Goal: Book appointment/travel/reservation

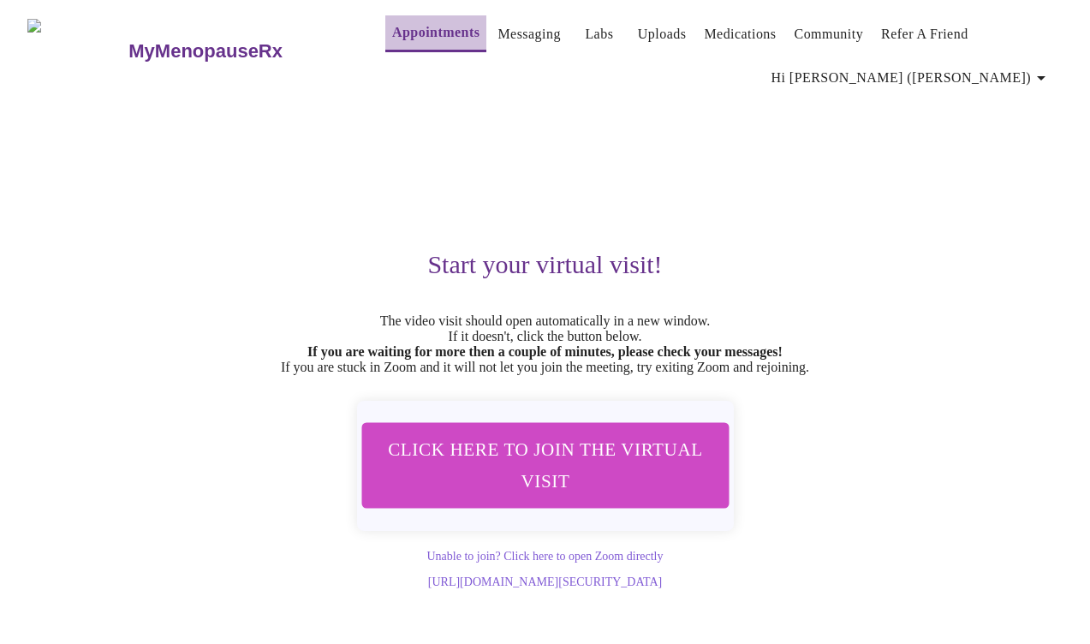
click at [400, 25] on link "Appointments" at bounding box center [435, 33] width 87 height 24
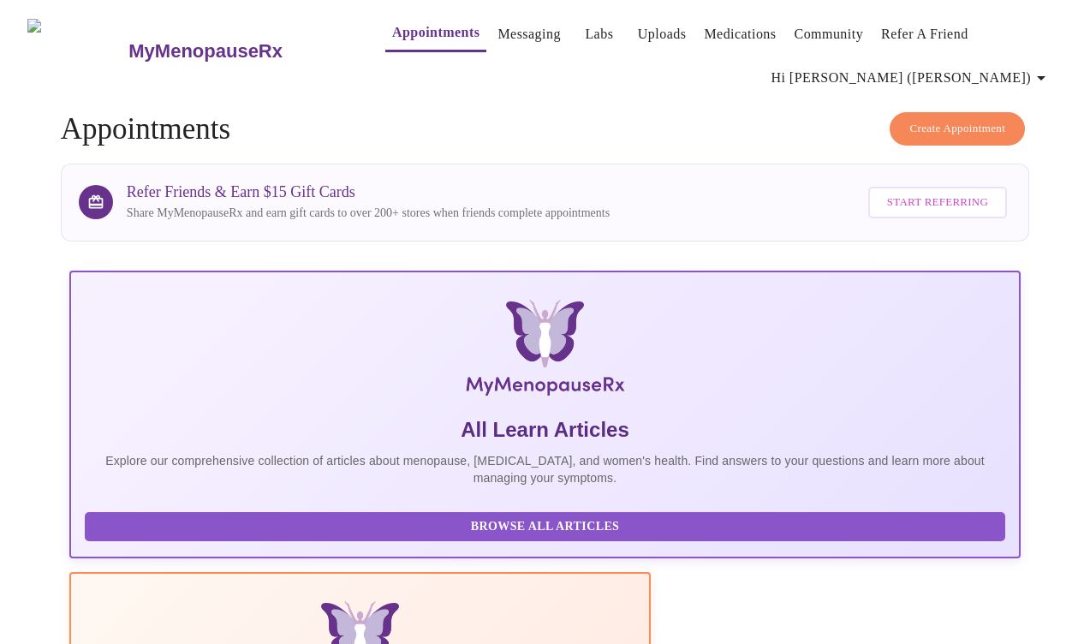
click at [969, 119] on span "Create Appointment" at bounding box center [958, 129] width 96 height 20
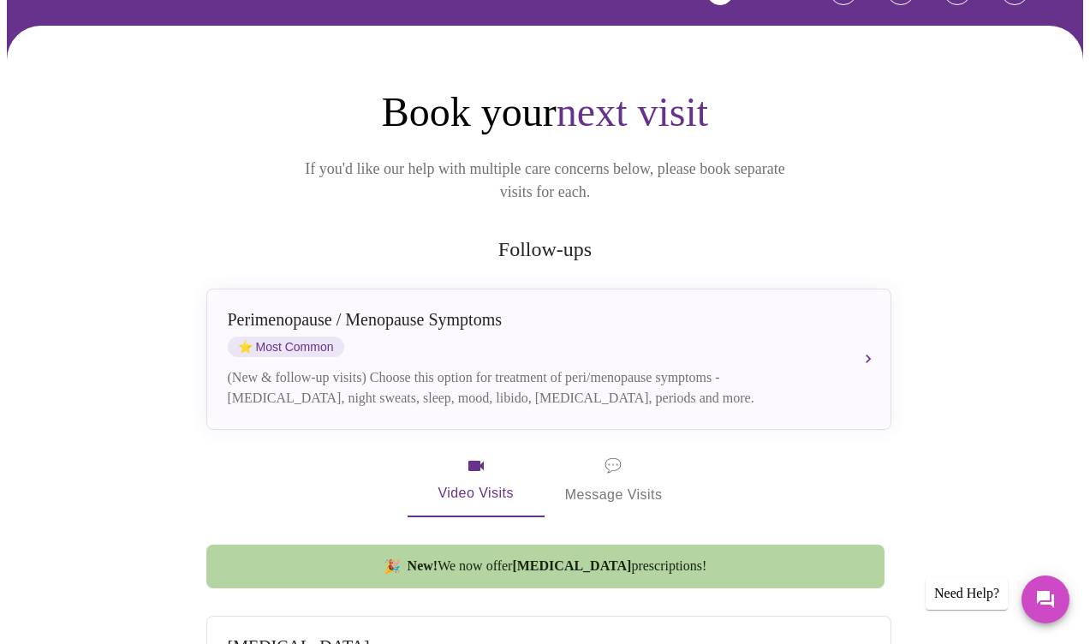
scroll to position [160, 0]
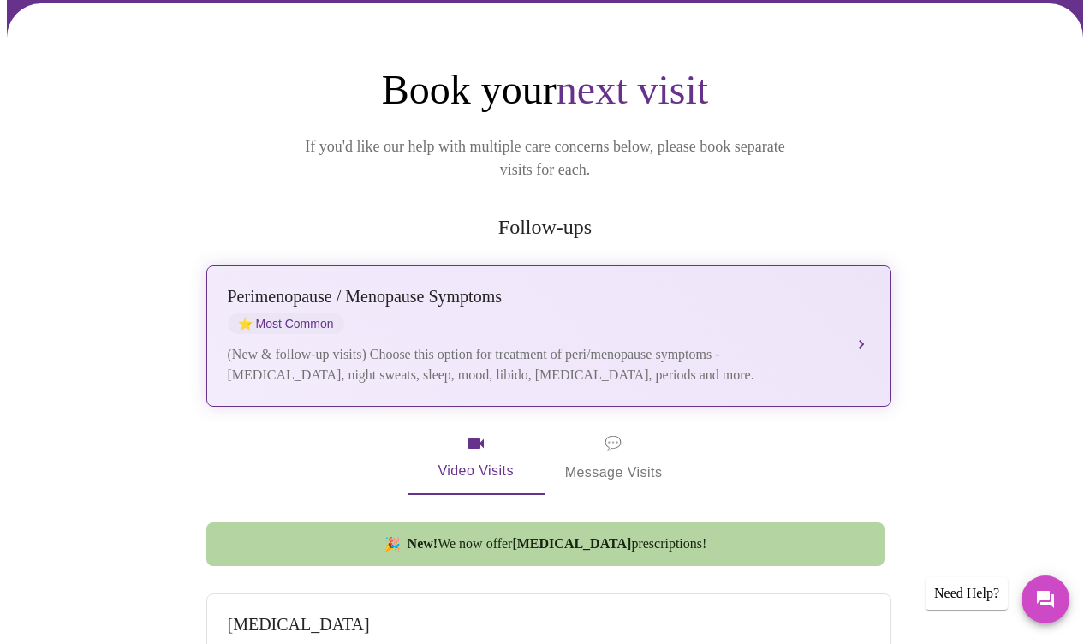
click at [348, 307] on div "[MEDICAL_DATA] / Menopause Symptoms ⭐ Most Common" at bounding box center [532, 310] width 608 height 47
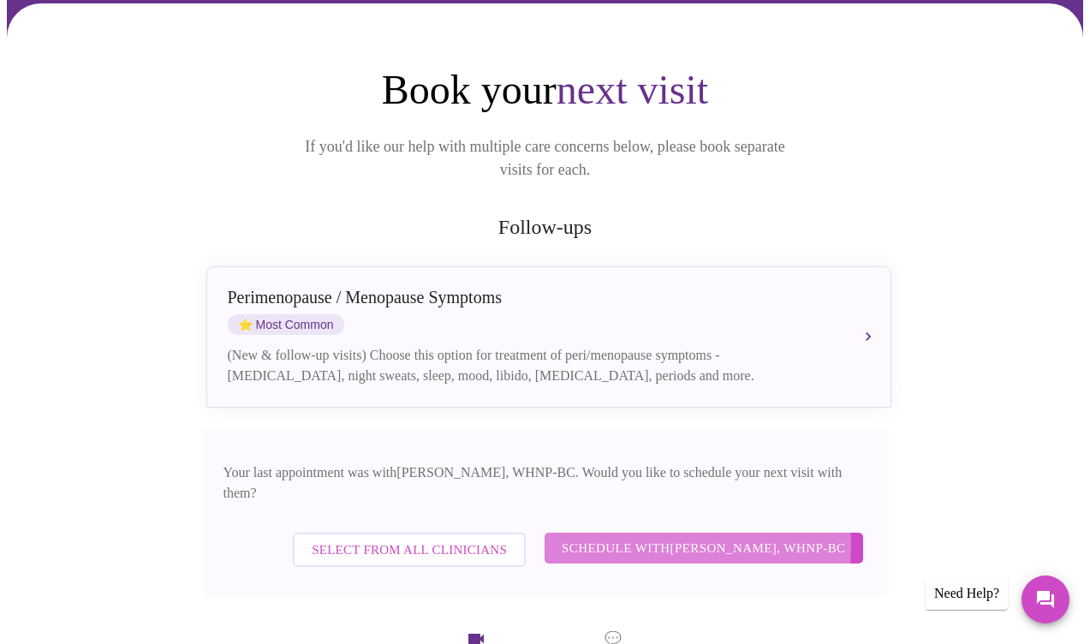
click at [635, 537] on span "Schedule with [PERSON_NAME], WHNP-BC" at bounding box center [704, 548] width 284 height 22
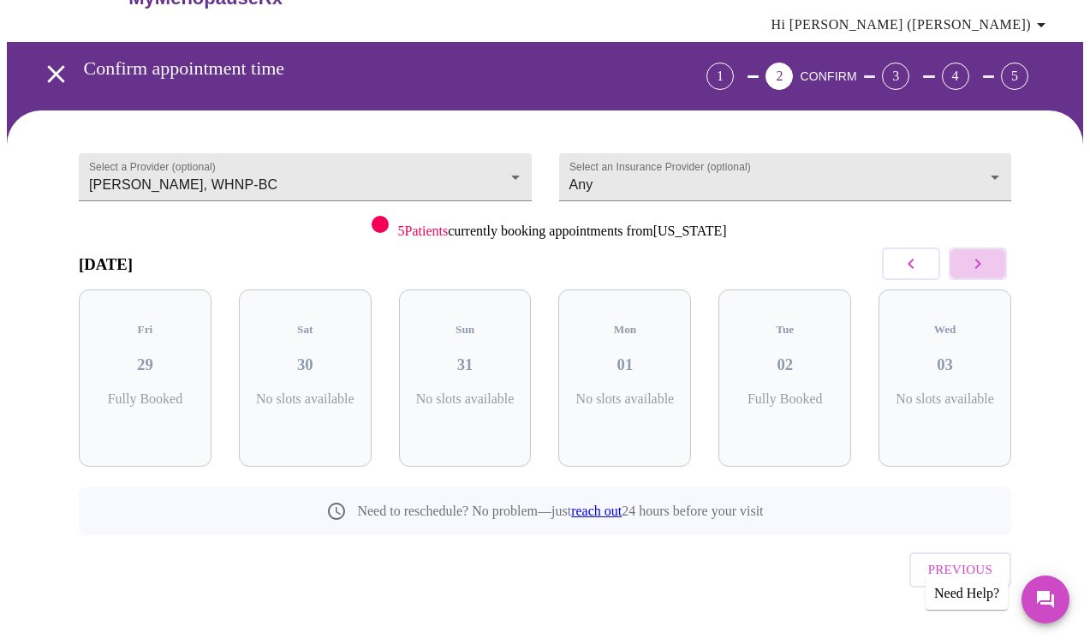
click at [980, 262] on icon "button" at bounding box center [978, 264] width 21 height 21
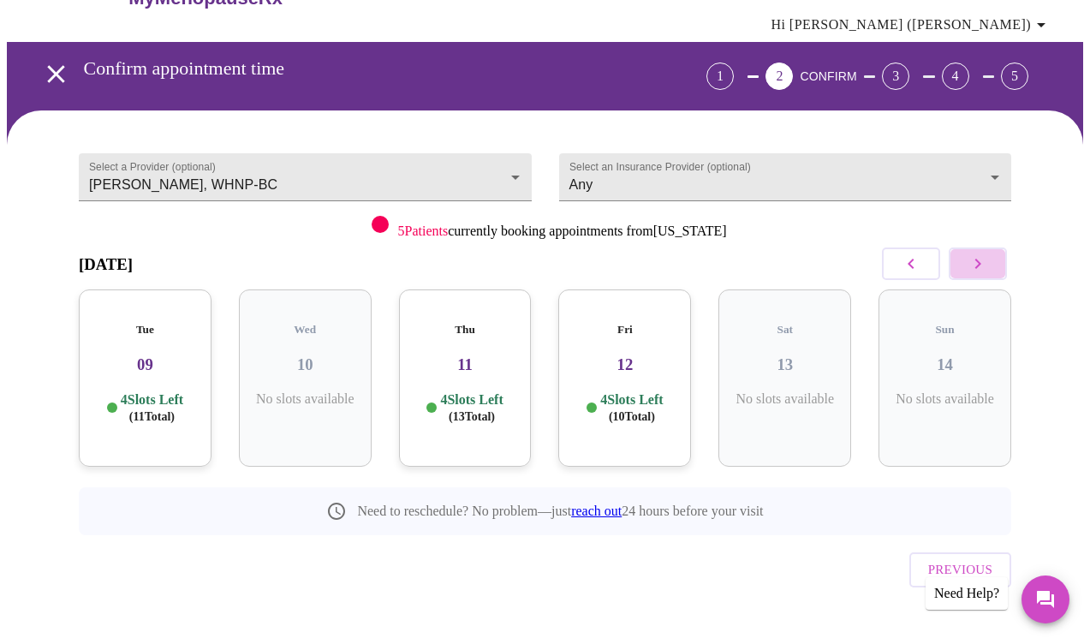
click at [980, 261] on icon "button" at bounding box center [978, 264] width 21 height 21
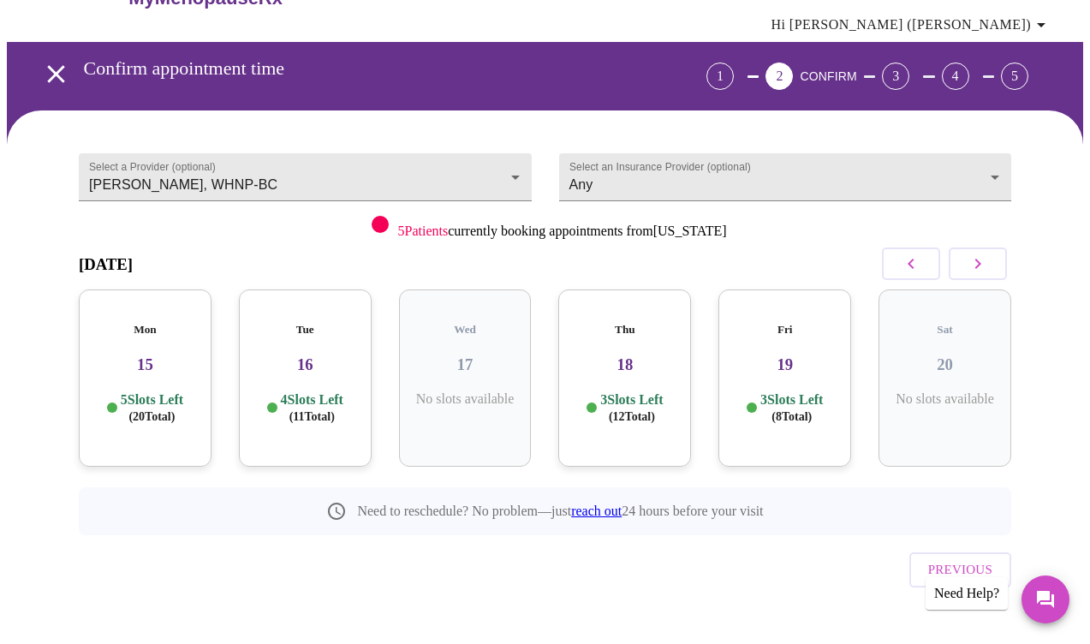
click at [980, 261] on icon "button" at bounding box center [978, 264] width 21 height 21
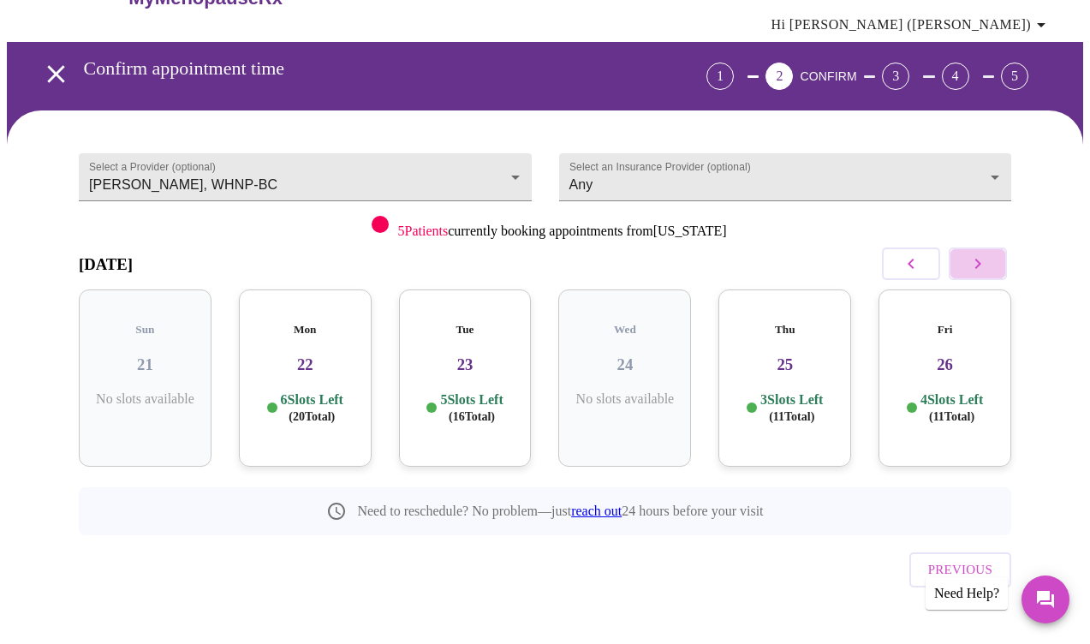
click at [980, 261] on icon "button" at bounding box center [978, 264] width 21 height 21
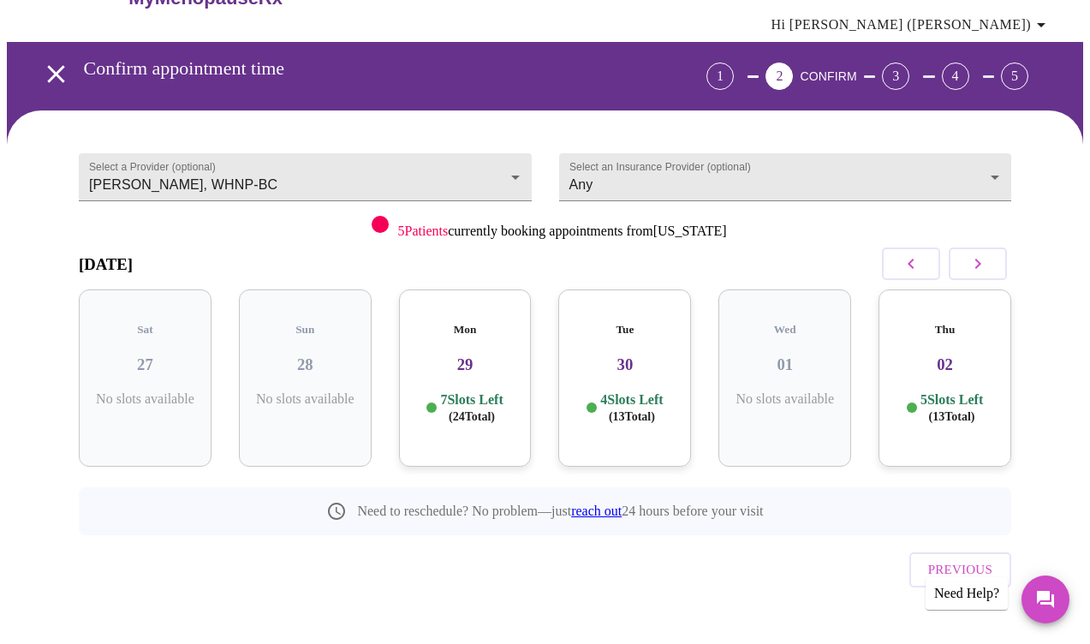
click at [980, 261] on icon "button" at bounding box center [978, 264] width 21 height 21
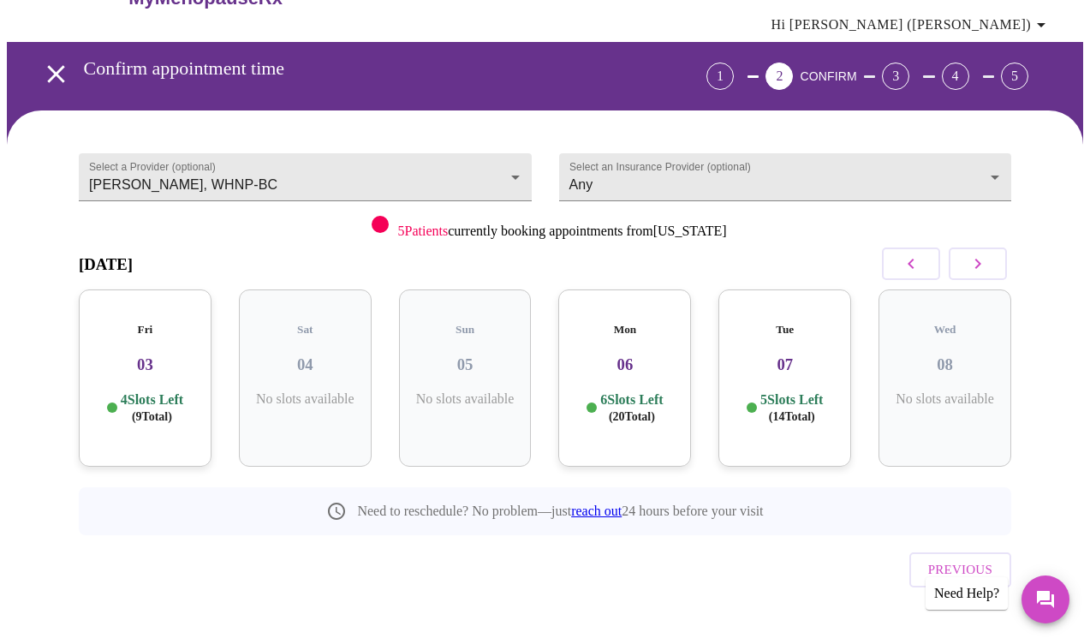
click at [980, 261] on icon "button" at bounding box center [978, 264] width 21 height 21
click at [284, 355] on h3 "10" at bounding box center [305, 364] width 105 height 19
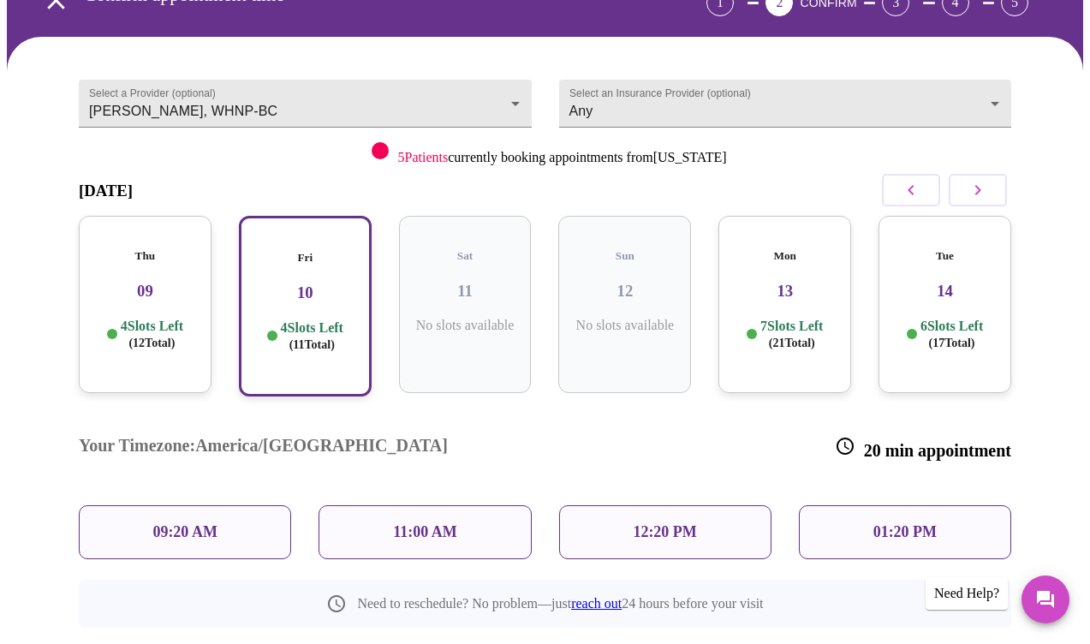
scroll to position [127, 0]
click at [179, 523] on p "09:20 AM" at bounding box center [184, 532] width 65 height 18
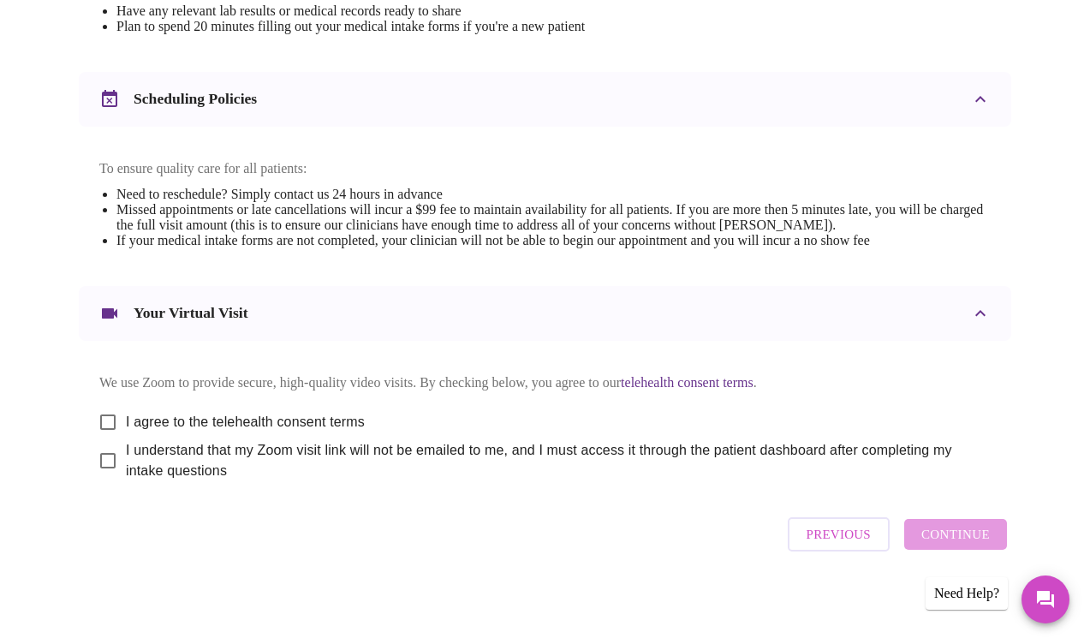
scroll to position [616, 0]
click at [105, 424] on input "I agree to the telehealth consent terms" at bounding box center [108, 422] width 36 height 36
checkbox input "true"
click at [101, 470] on input "I understand that my Zoom visit link will not be emailed to me, and I must acce…" at bounding box center [108, 461] width 36 height 36
checkbox input "true"
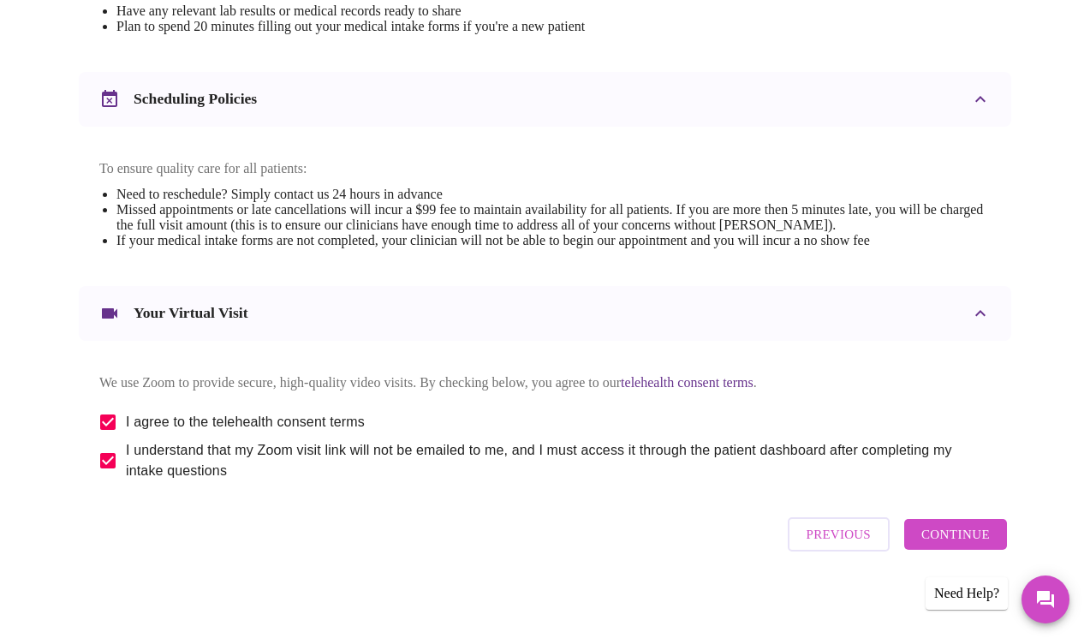
scroll to position [626, 0]
click at [941, 538] on span "Continue" at bounding box center [956, 534] width 69 height 22
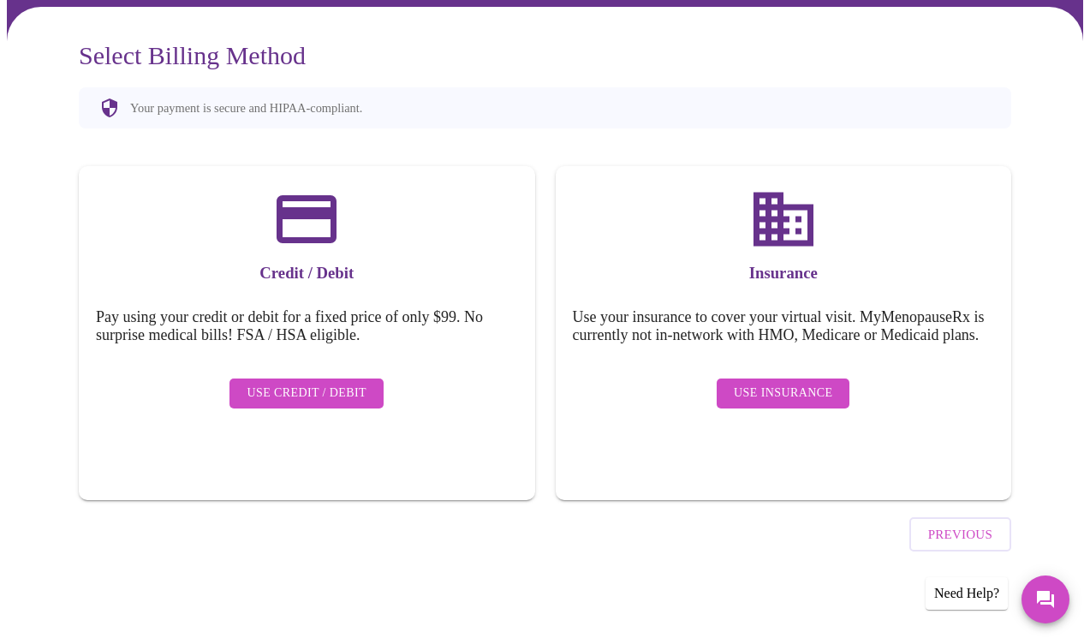
scroll to position [109, 0]
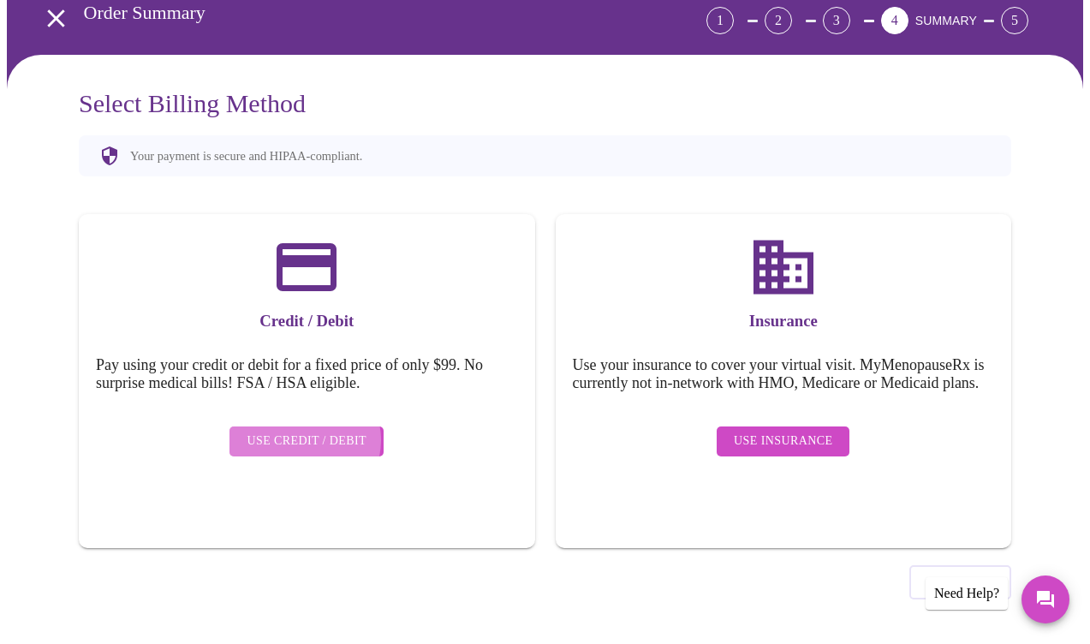
click at [302, 431] on span "Use Credit / Debit" at bounding box center [307, 441] width 120 height 21
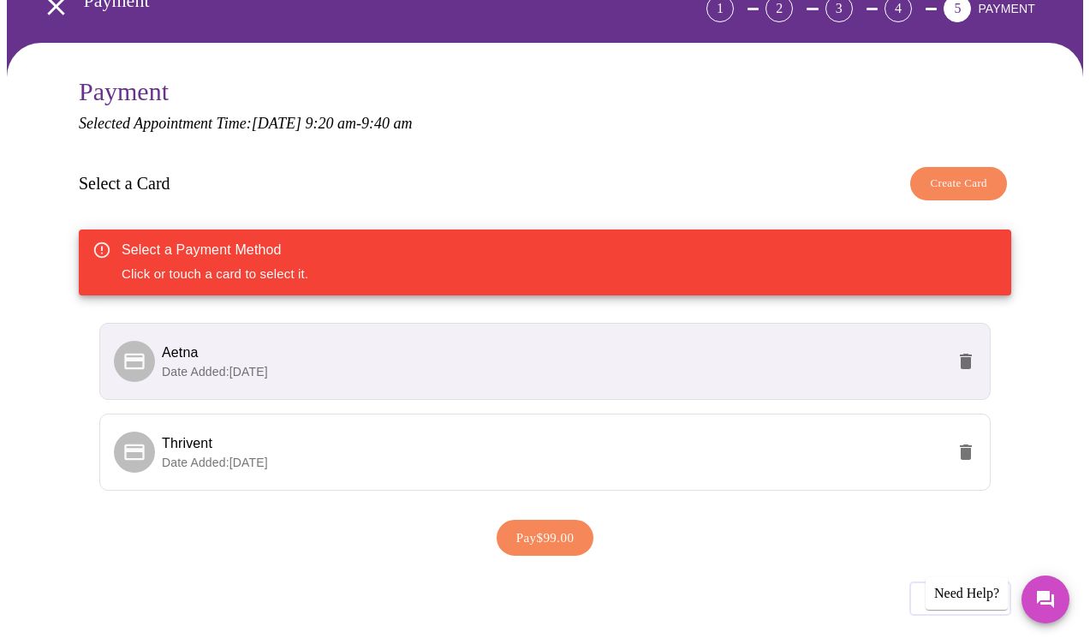
scroll to position [128, 0]
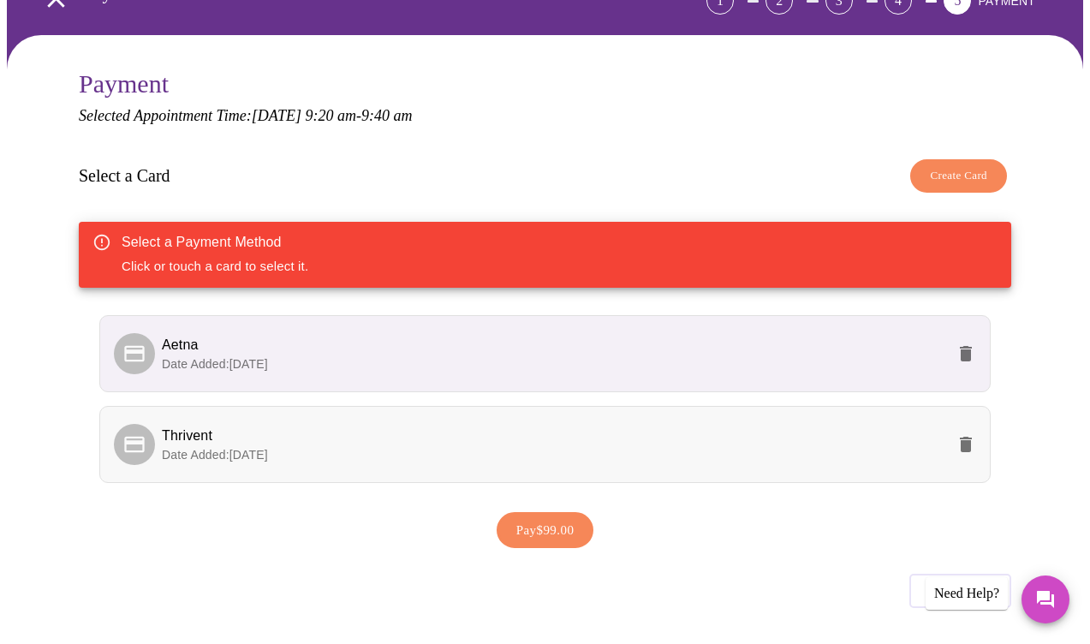
click at [384, 446] on p "Date Added: [DATE]" at bounding box center [554, 454] width 784 height 17
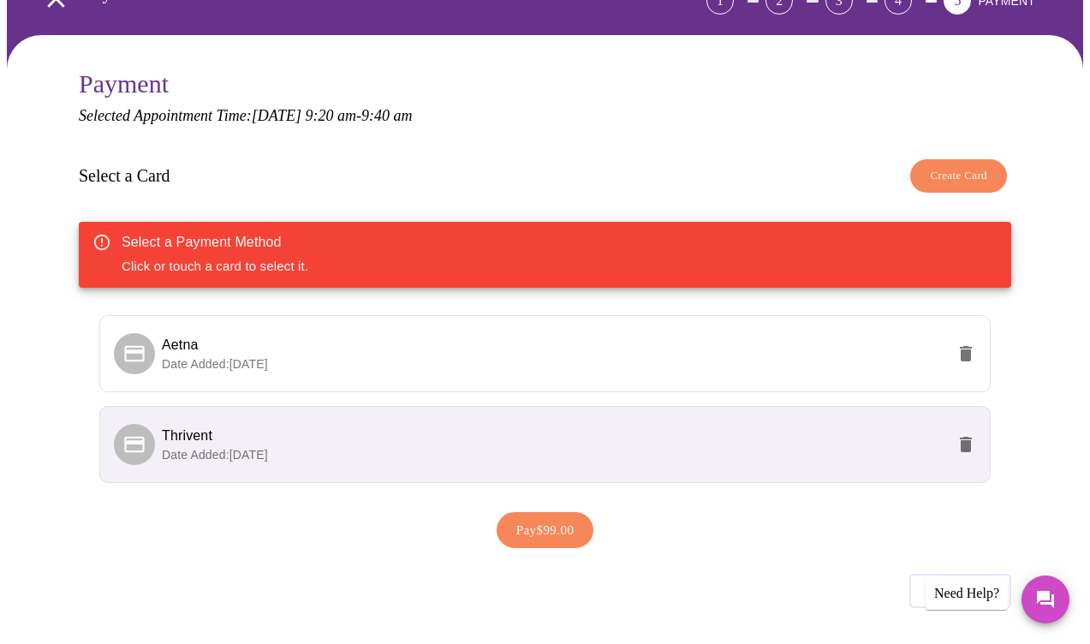
click at [363, 446] on p "Date Added: [DATE]" at bounding box center [554, 454] width 784 height 17
click at [129, 436] on icon at bounding box center [134, 444] width 20 height 16
click at [558, 528] on span "Pay $99.00" at bounding box center [545, 530] width 58 height 22
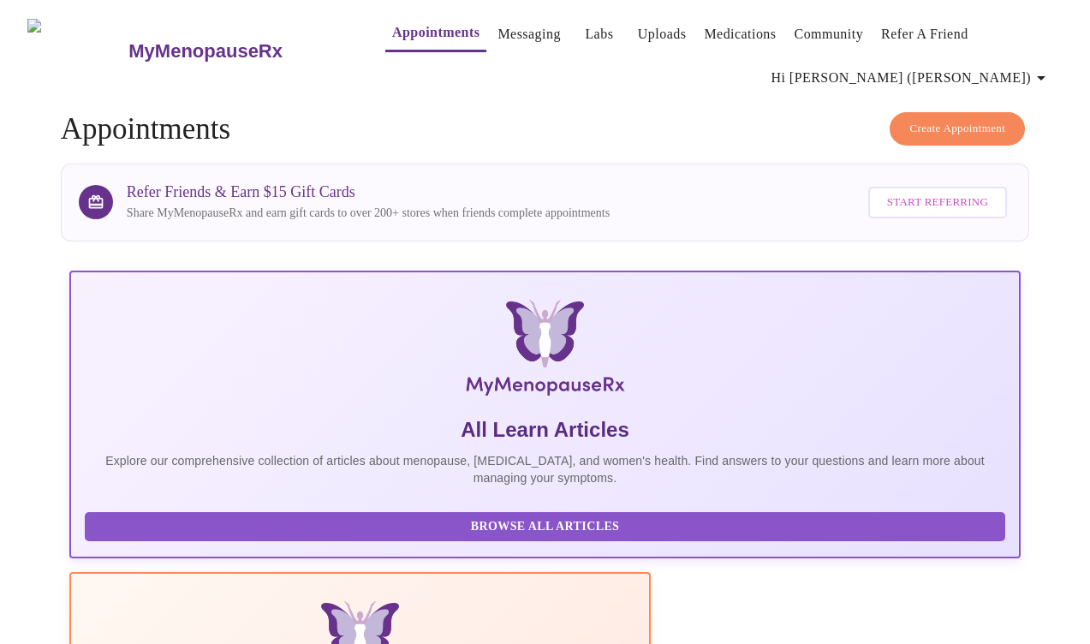
click at [1051, 72] on icon "button" at bounding box center [1041, 78] width 21 height 21
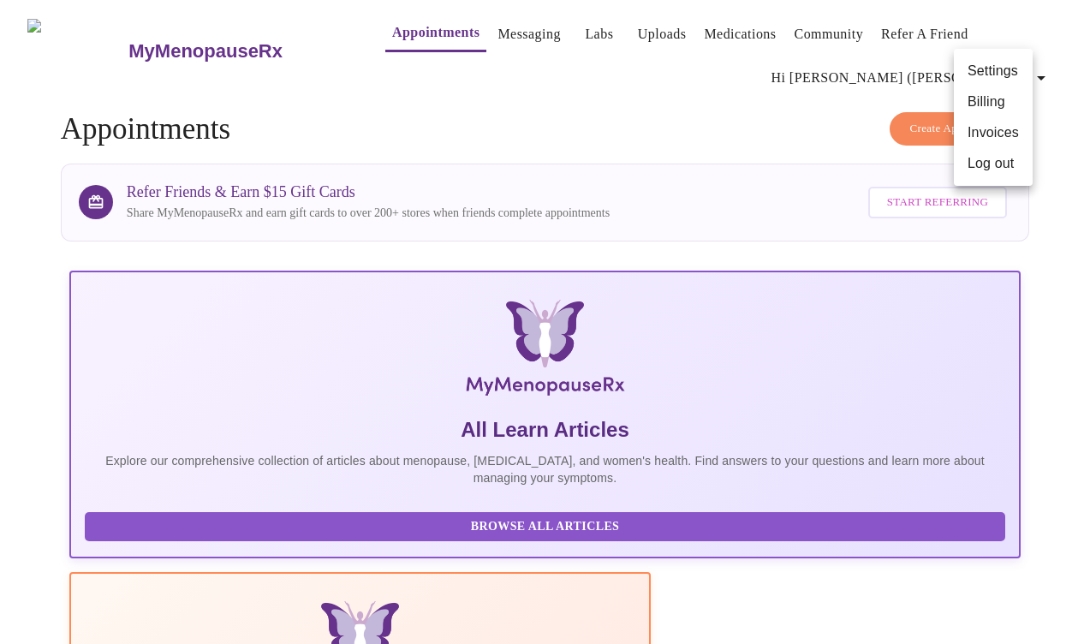
click at [1009, 165] on li "Log out" at bounding box center [993, 163] width 79 height 31
